Goal: Task Accomplishment & Management: Manage account settings

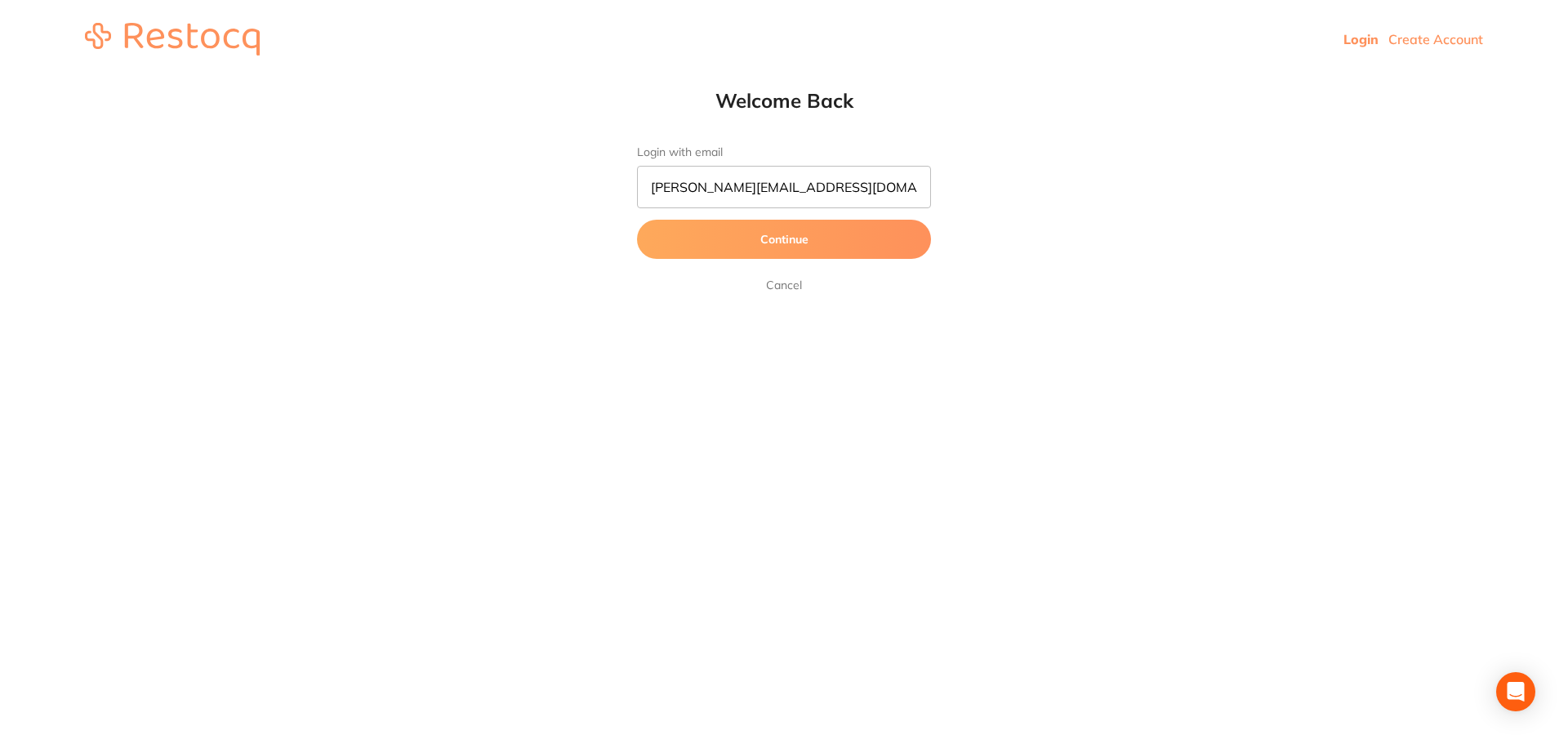
type input "[PERSON_NAME][EMAIL_ADDRESS][DOMAIN_NAME]"
click at [841, 239] on button "Continue" at bounding box center [784, 239] width 294 height 39
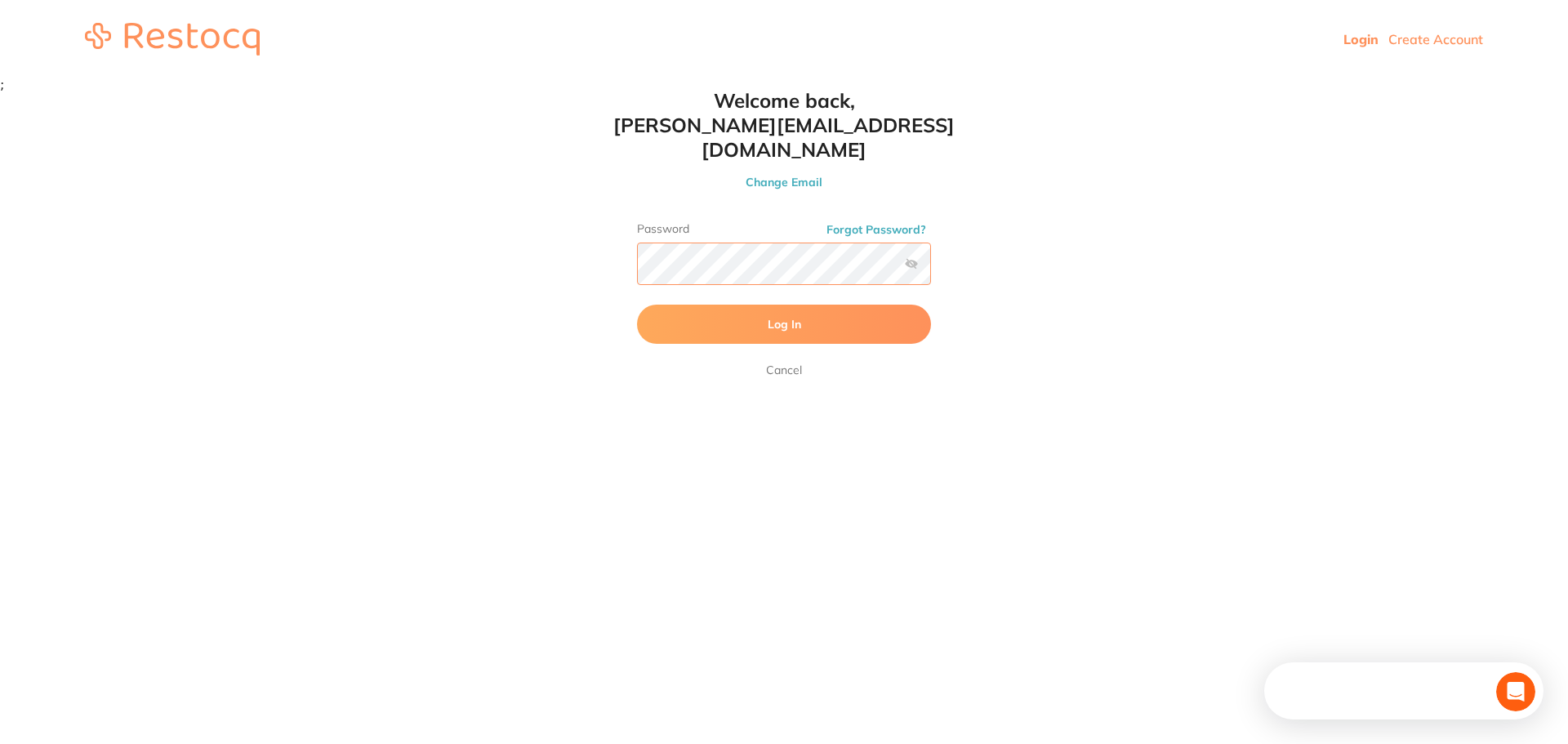
click at [637, 305] on button "Log In" at bounding box center [784, 324] width 294 height 39
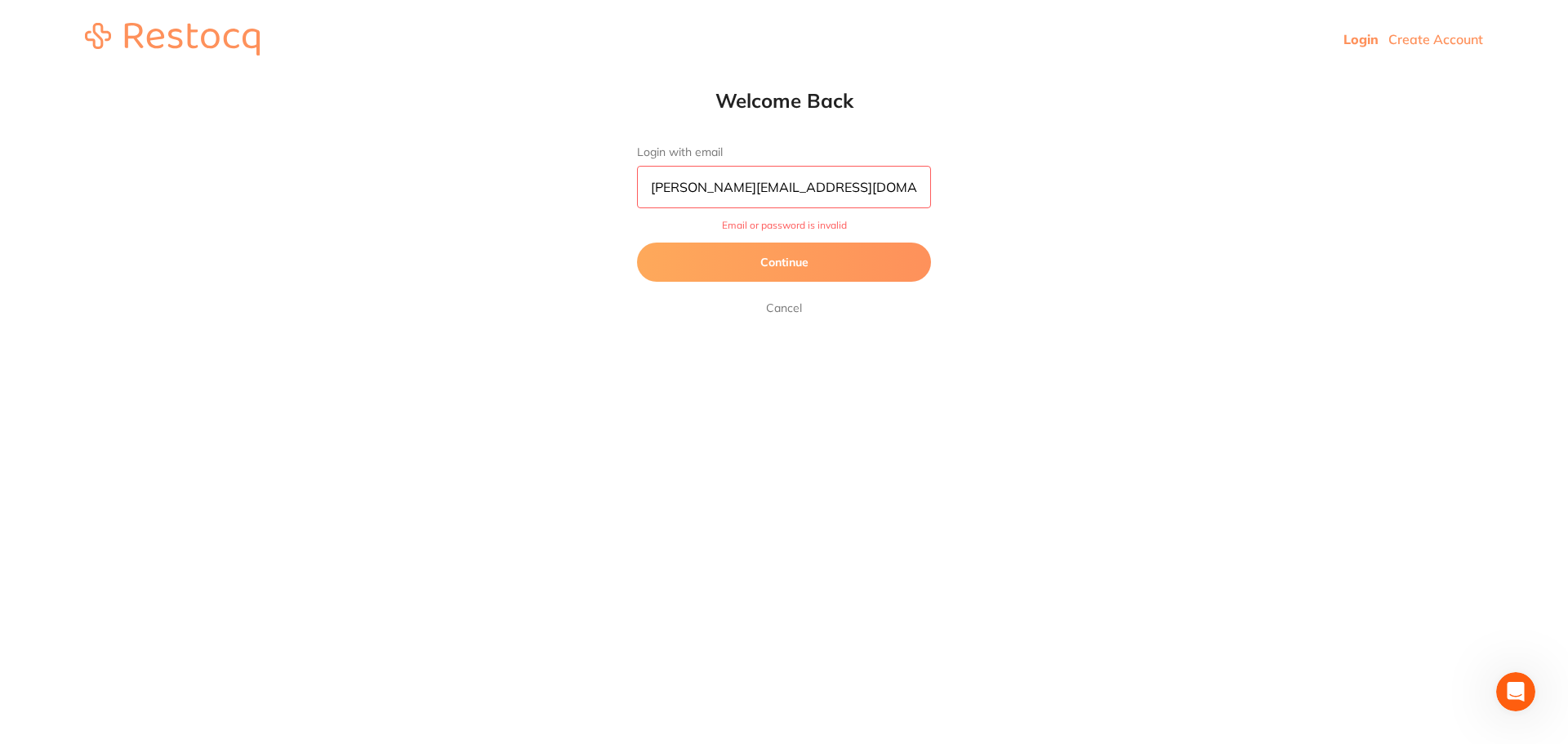
click at [858, 264] on button "Continue" at bounding box center [784, 262] width 294 height 39
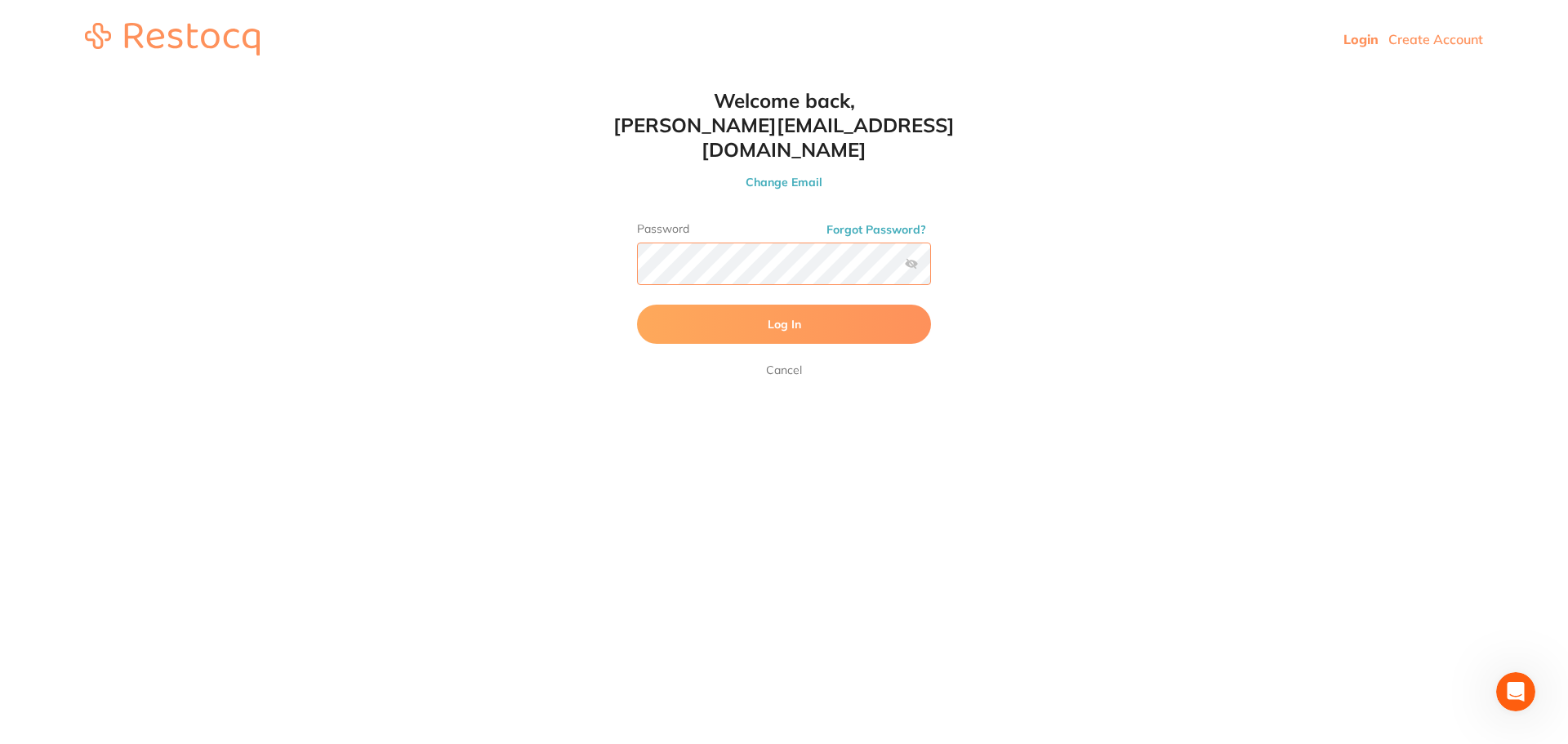
click at [507, 78] on html "Login Create Account Welcome Back Login with email [PERSON_NAME][EMAIL_ADDRESS]…" at bounding box center [784, 39] width 1568 height 78
click at [871, 277] on form "Password Forgot Password? Log In [GEOGRAPHIC_DATA]" at bounding box center [784, 301] width 294 height 158
click at [871, 305] on button "Log In" at bounding box center [784, 324] width 294 height 39
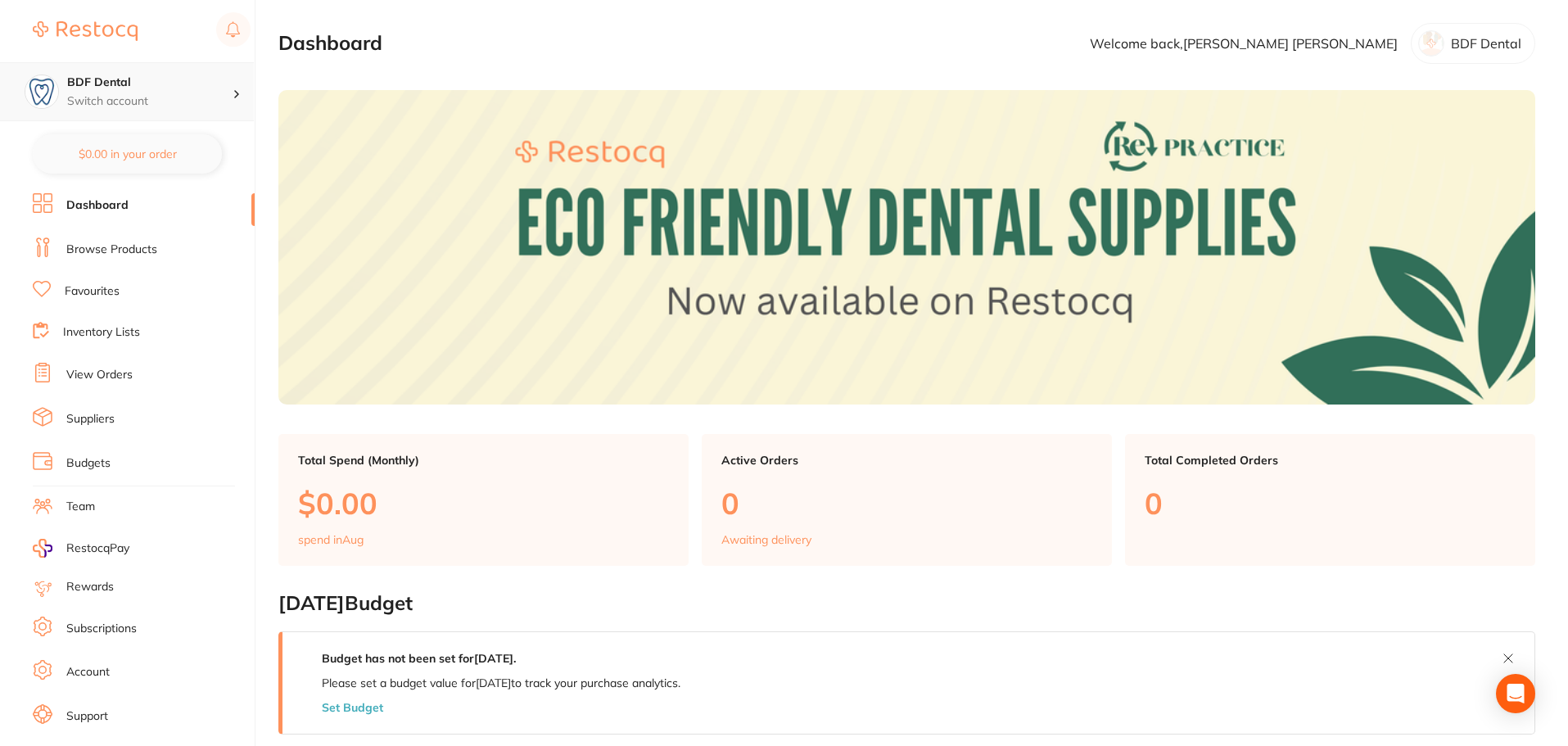
click at [158, 98] on p "Switch account" at bounding box center [149, 101] width 165 height 17
click at [156, 408] on li "Suppliers" at bounding box center [143, 419] width 221 height 25
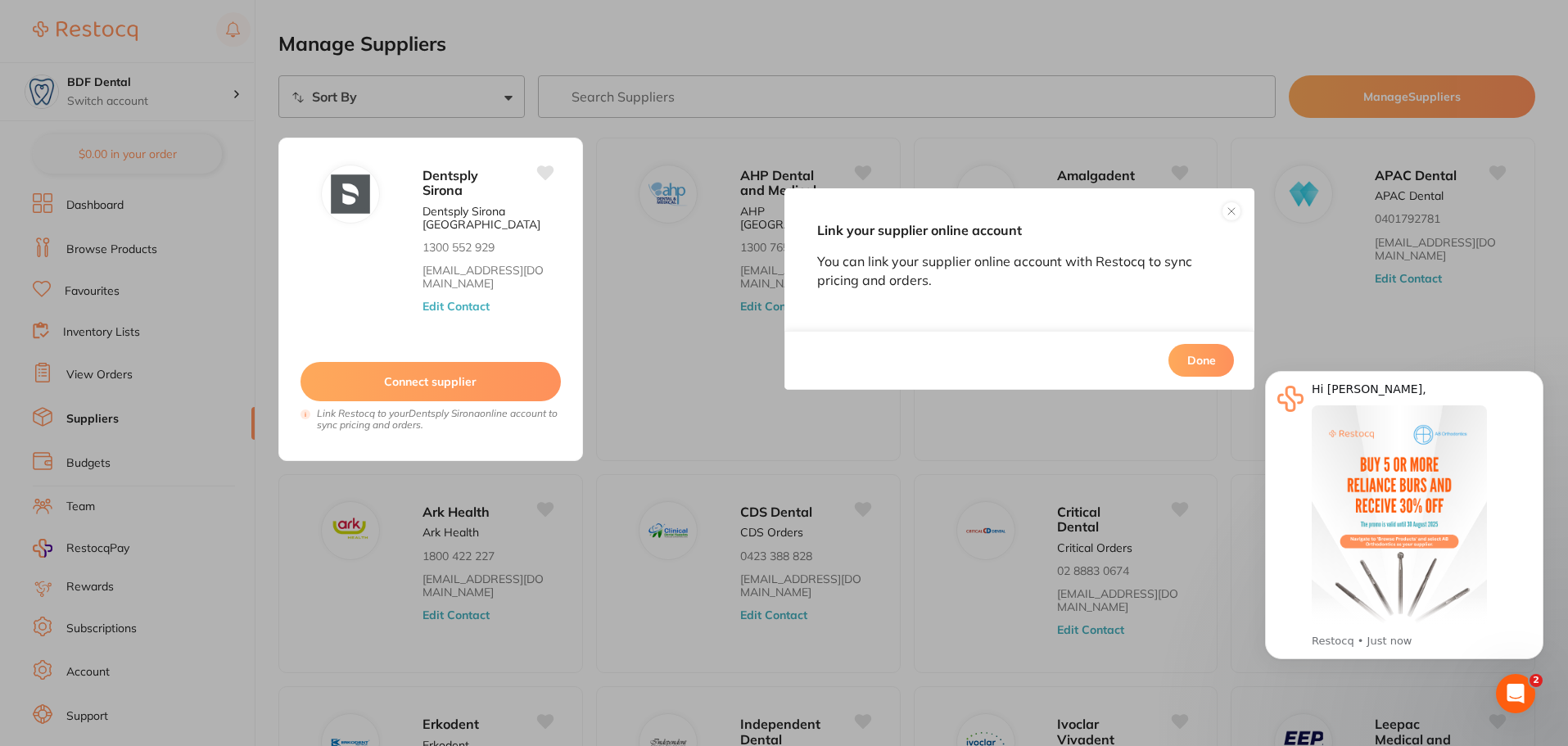
click at [1210, 366] on button "Done" at bounding box center [1201, 359] width 66 height 33
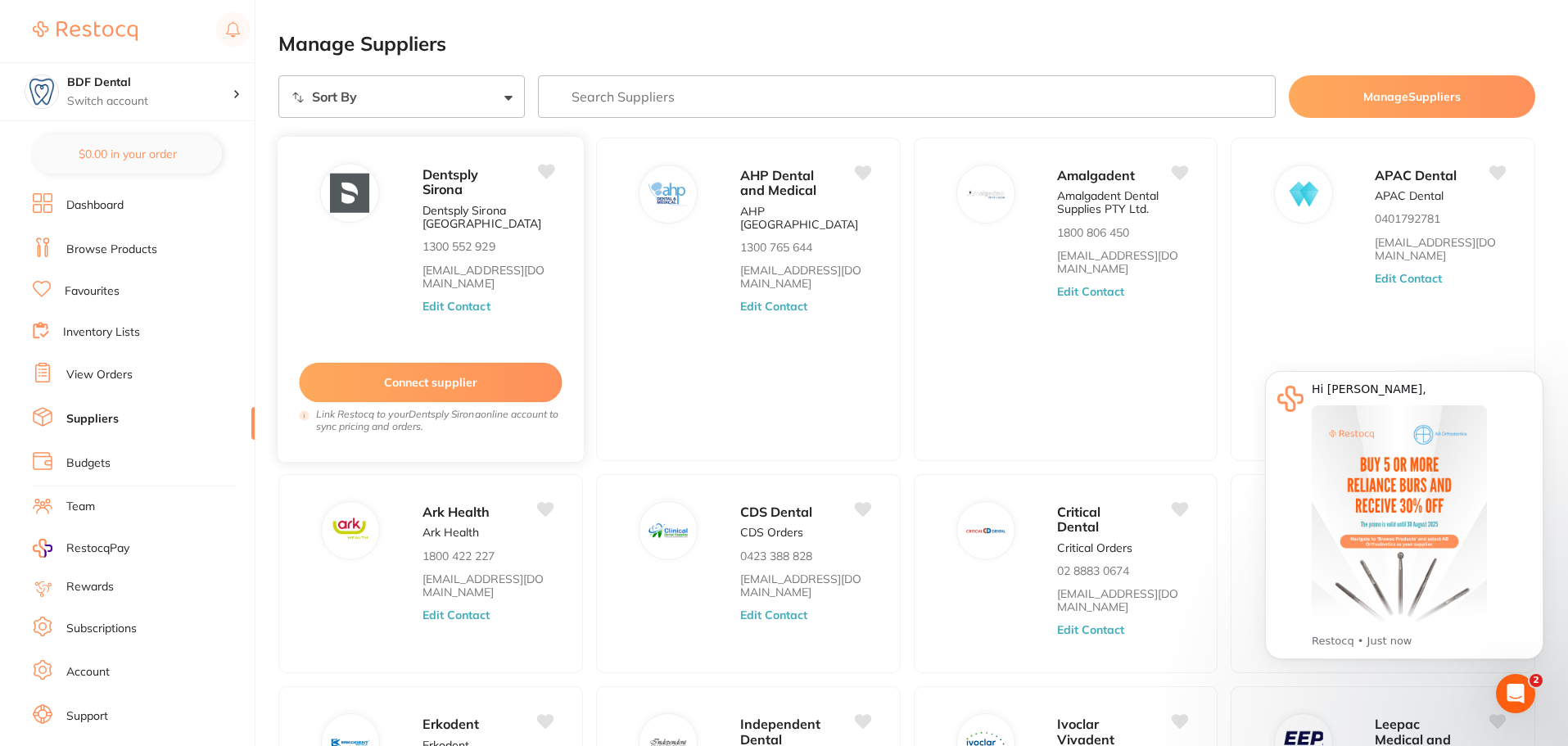
click at [388, 393] on button "Connect supplier" at bounding box center [430, 383] width 263 height 40
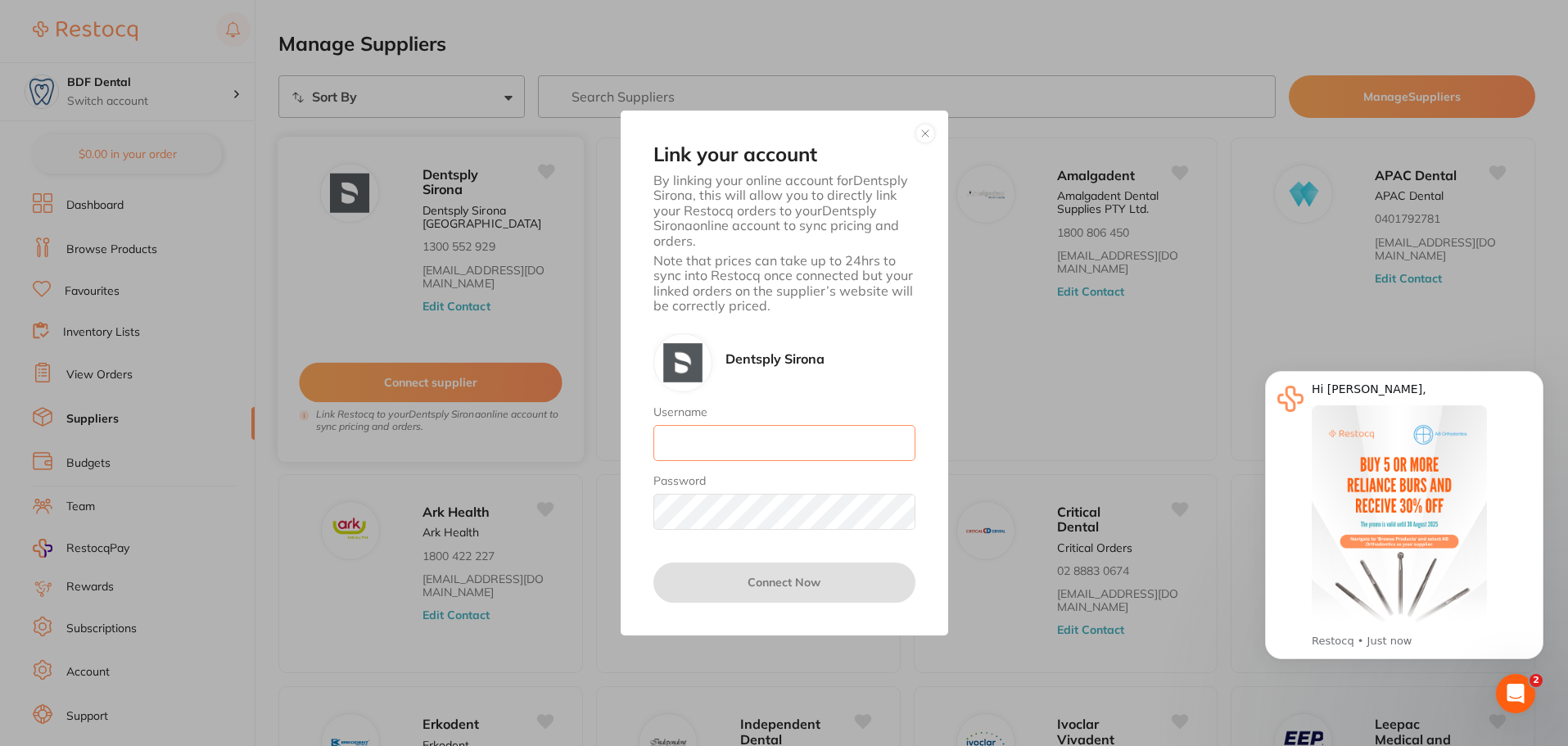
type input "[PERSON_NAME][EMAIL_ADDRESS][DOMAIN_NAME]"
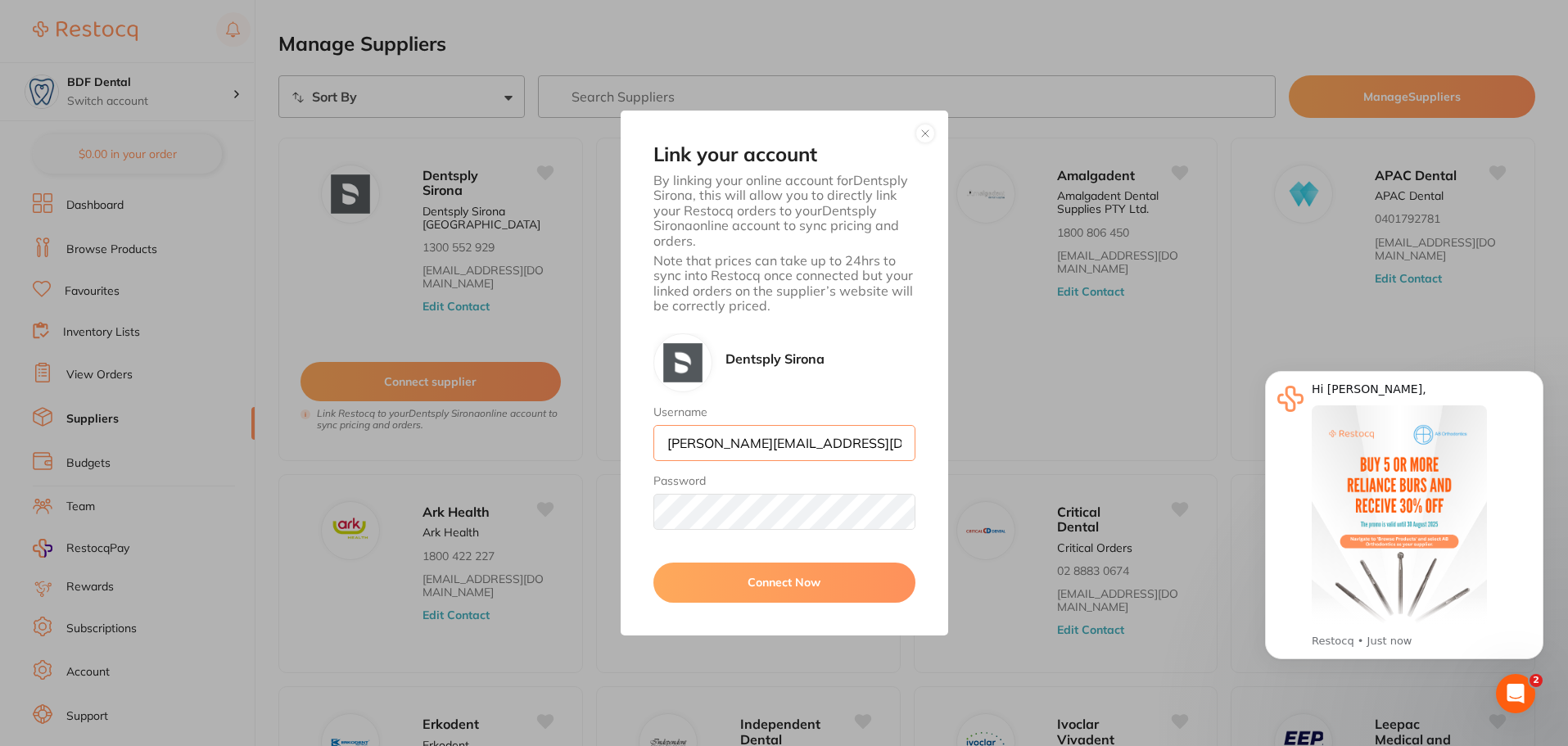
click at [785, 450] on input "[PERSON_NAME][EMAIL_ADDRESS][DOMAIN_NAME]" at bounding box center [784, 443] width 262 height 36
click at [830, 445] on input "[PERSON_NAME][EMAIL_ADDRESS][DOMAIN_NAME]" at bounding box center [784, 443] width 262 height 36
click at [611, 293] on div "Link your account By linking your online account for Dentsply Sirona , this wil…" at bounding box center [784, 373] width 1568 height 746
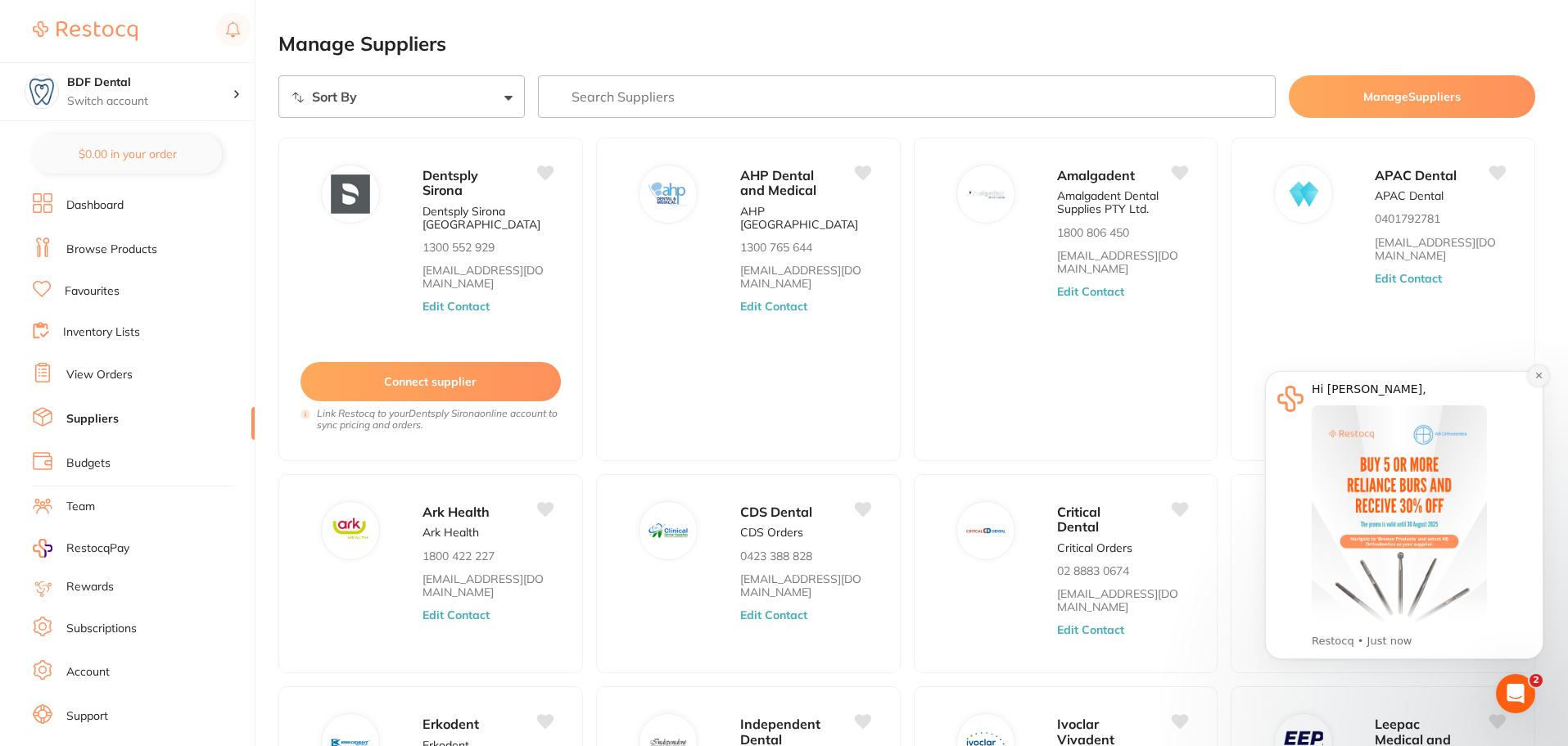
click at [1539, 375] on icon "Dismiss notification" at bounding box center [1538, 375] width 6 height 6
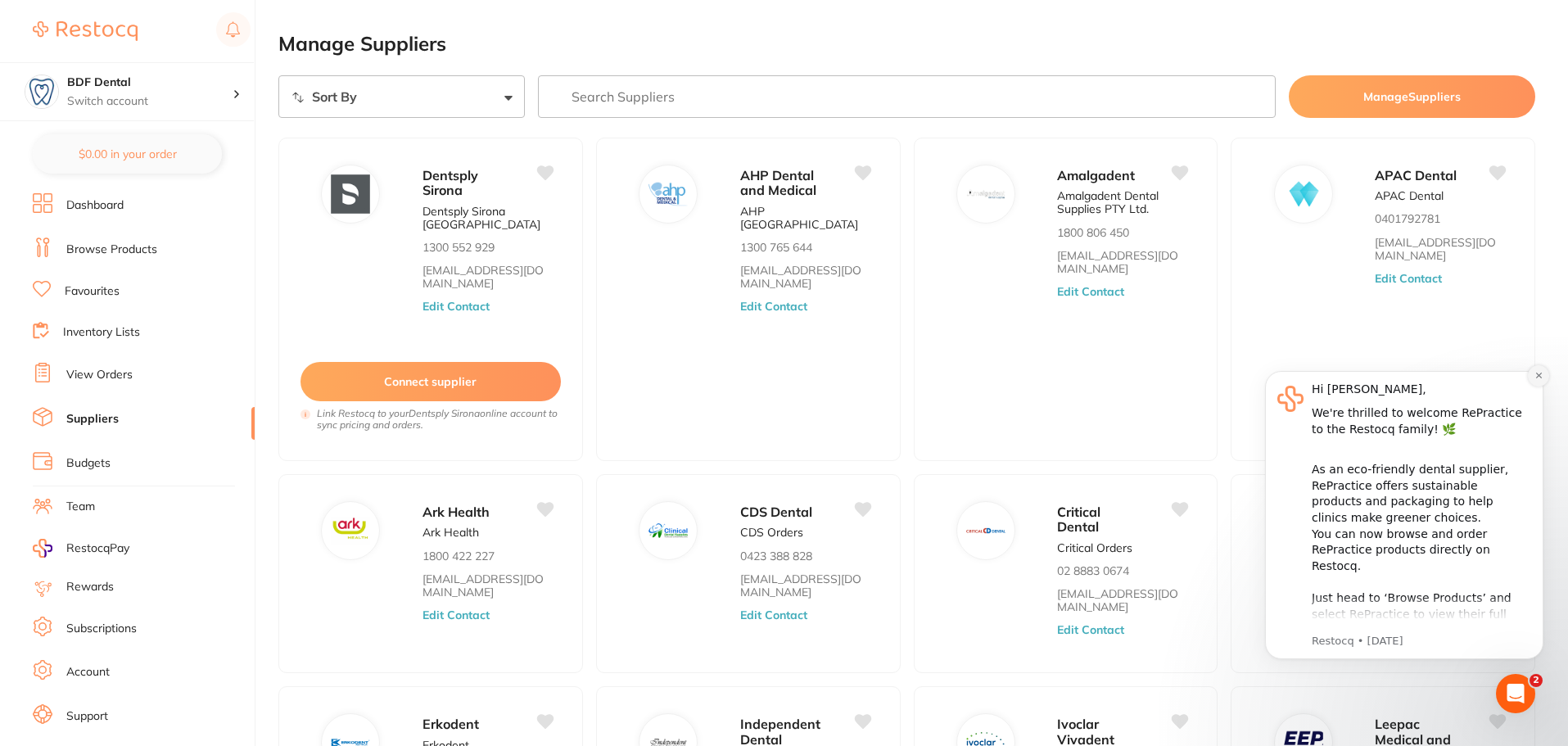
click at [1541, 378] on icon "Dismiss notification" at bounding box center [1538, 375] width 6 height 6
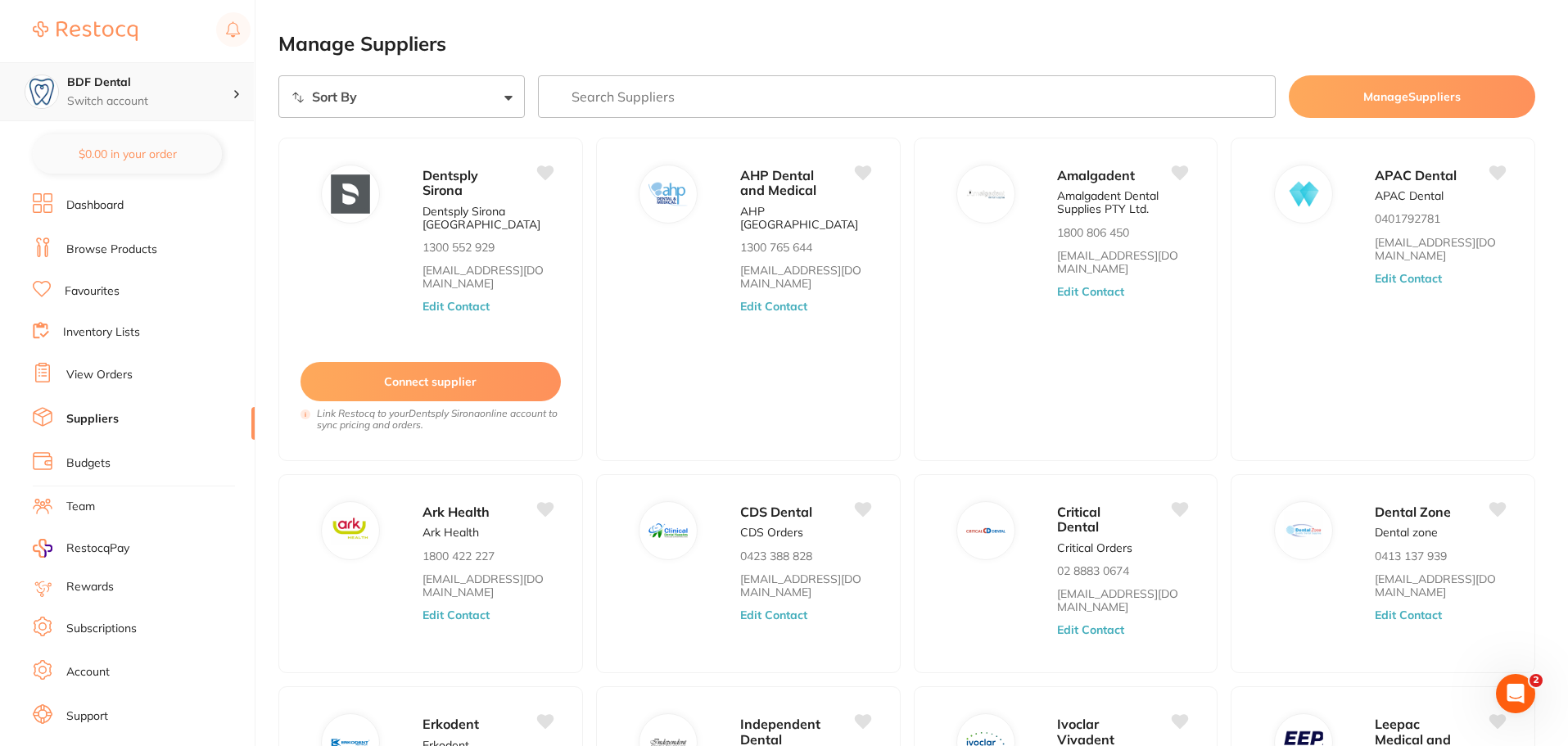
click at [236, 102] on div "BDF Dental Switch account" at bounding box center [127, 91] width 254 height 59
click at [236, 102] on div "BDF Dental Switch account" at bounding box center [127, 91] width 254 height 59
click at [185, 510] on li "Team" at bounding box center [143, 507] width 221 height 25
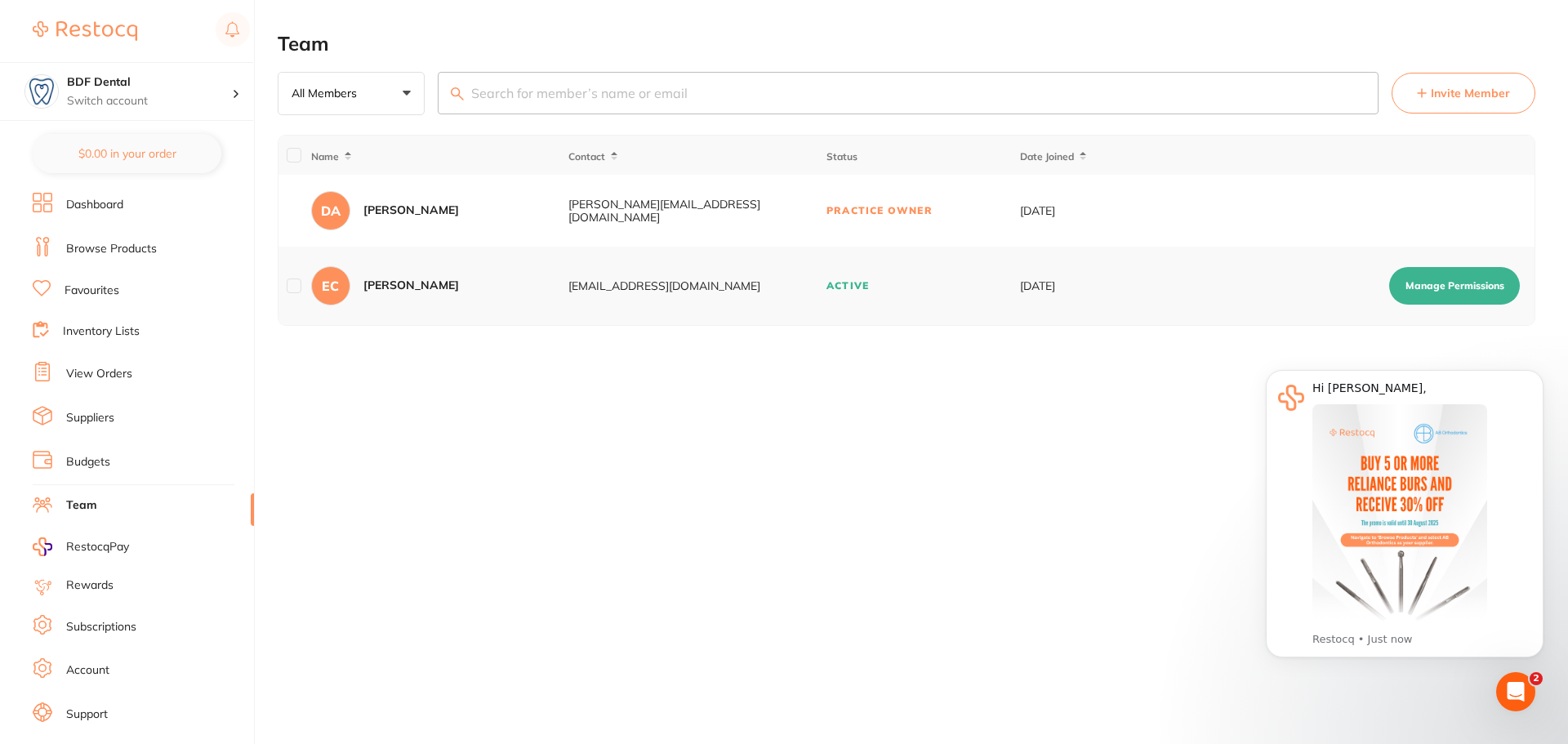
click at [1427, 291] on button "Manage Permissions" at bounding box center [1454, 286] width 131 height 38
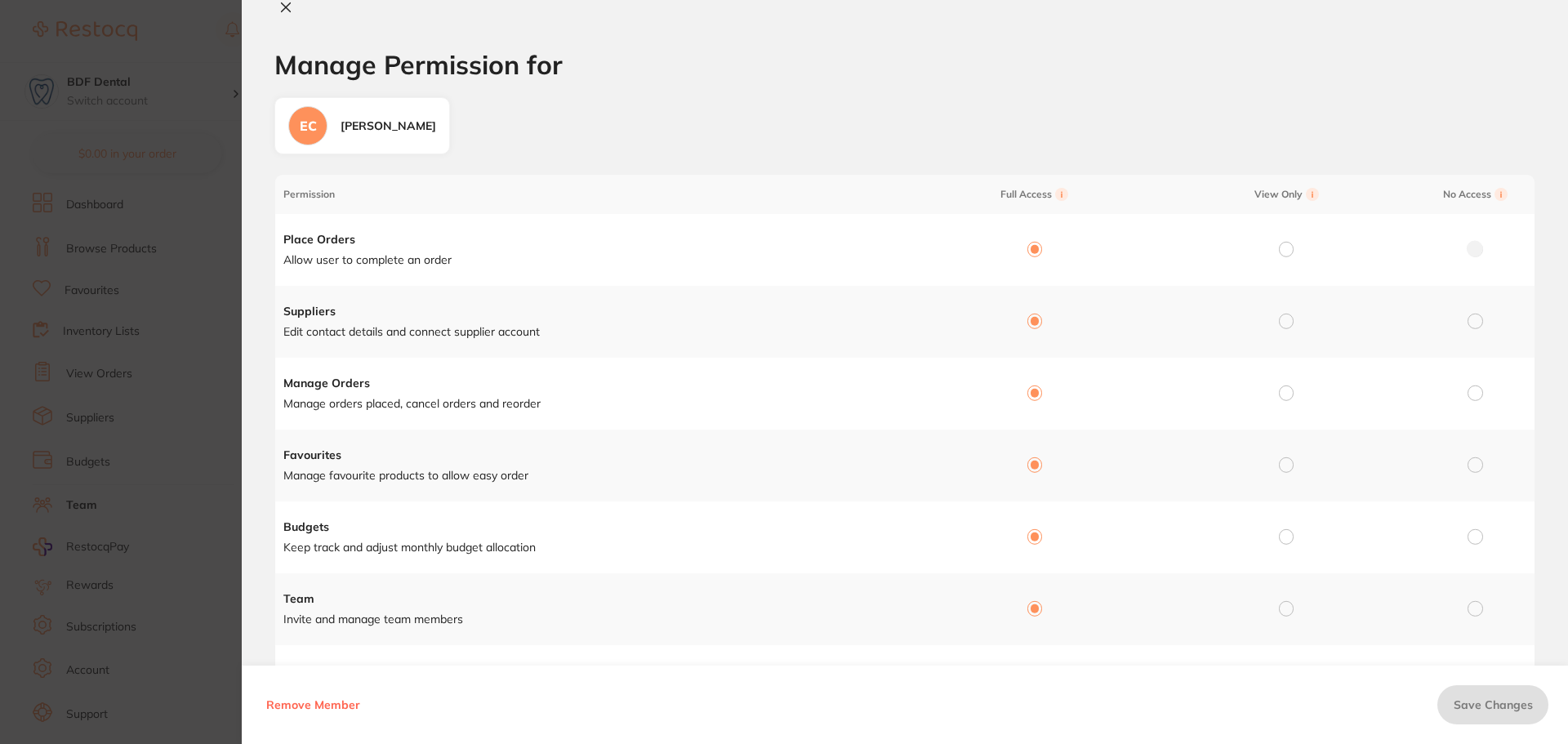
click at [298, 23] on div "Manage Permission for Manage Permission for EC [PERSON_NAME] Permission Full Ac…" at bounding box center [905, 372] width 1326 height 744
click at [285, 11] on icon at bounding box center [286, 7] width 13 height 13
checkbox input "false"
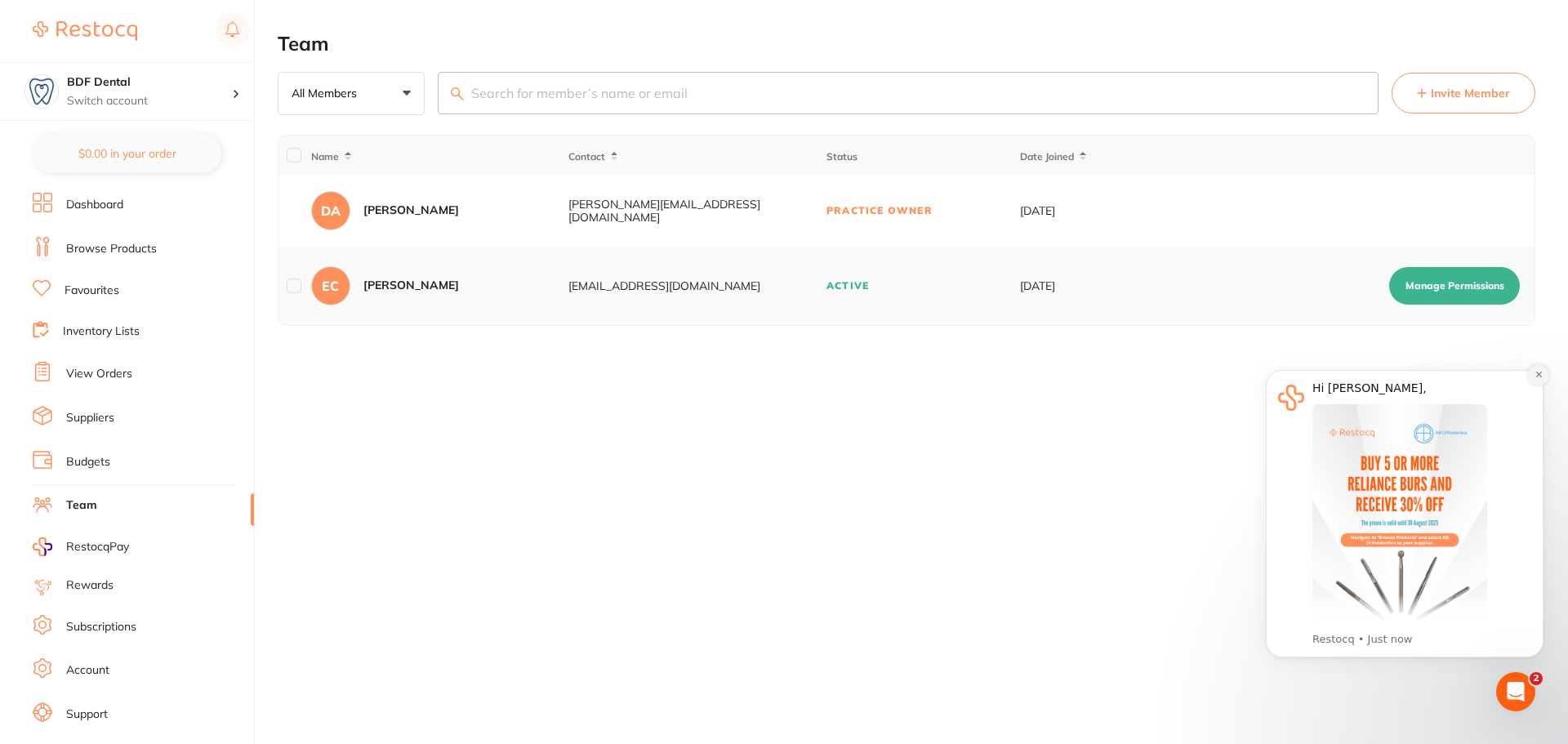
click at [1538, 372] on icon "Dismiss notification" at bounding box center [1539, 374] width 9 height 9
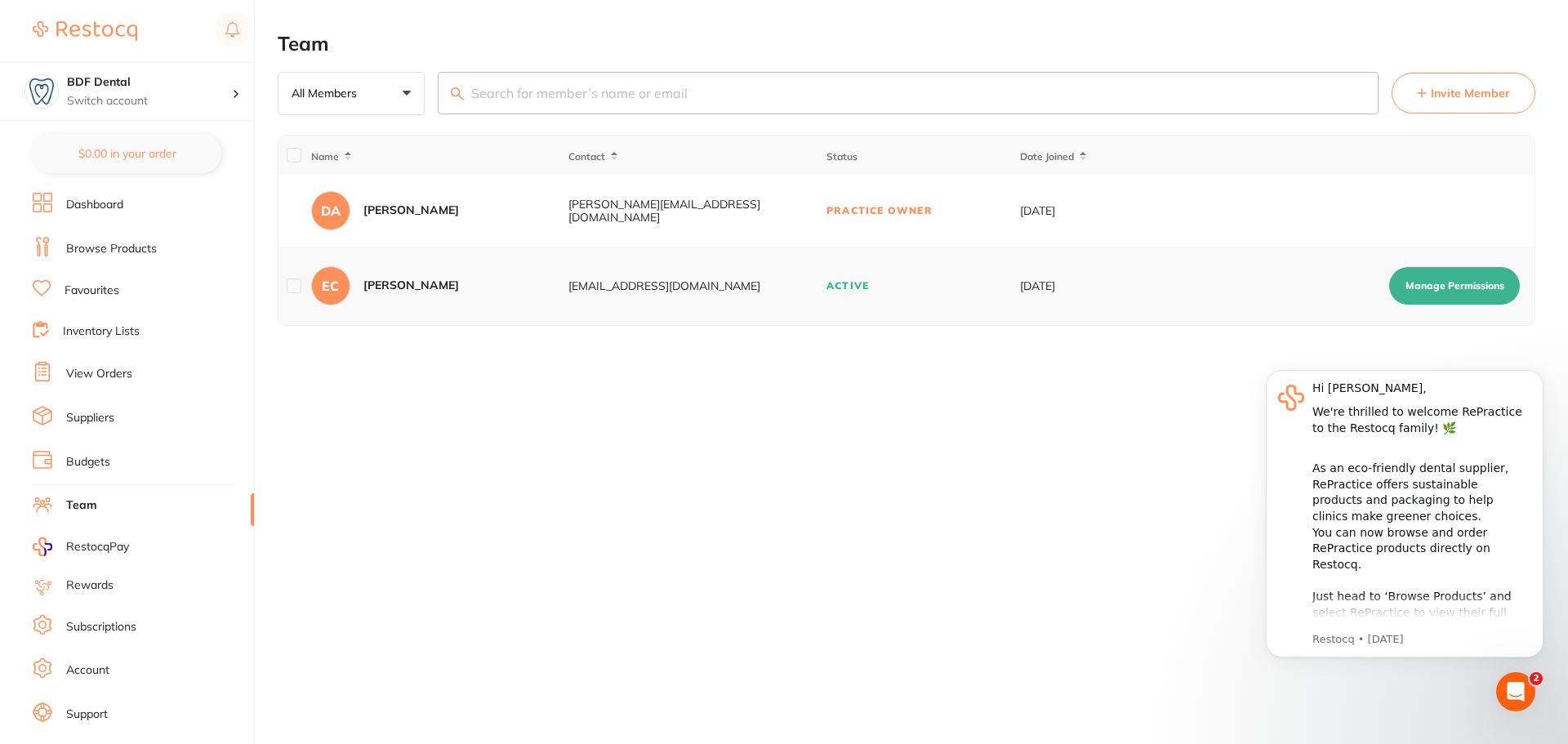
click at [1522, 709] on div "Open Intercom Messenger" at bounding box center [1515, 691] width 53 height 53
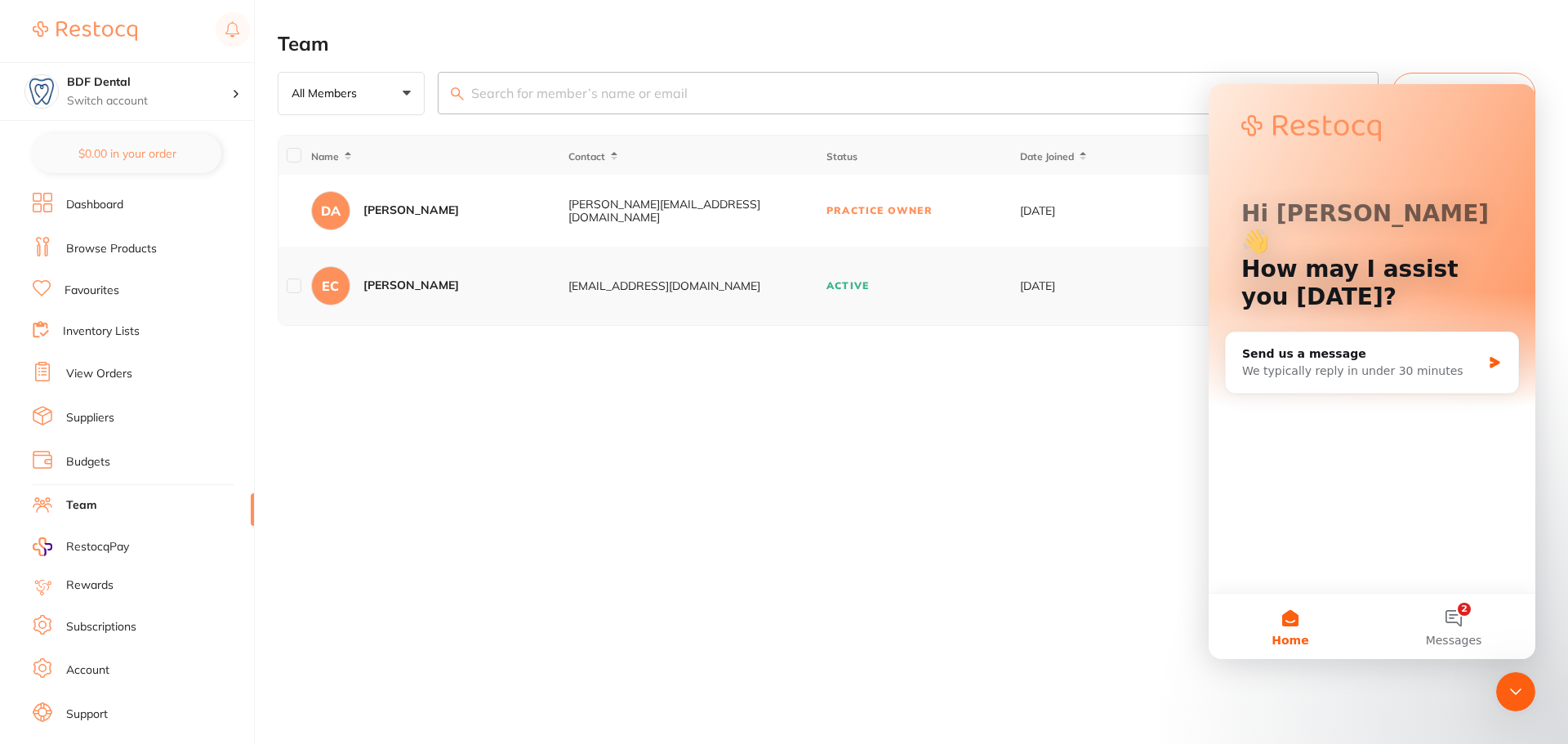
click at [1530, 686] on div "Close Intercom Messenger" at bounding box center [1515, 691] width 39 height 39
